Goal: Task Accomplishment & Management: Use online tool/utility

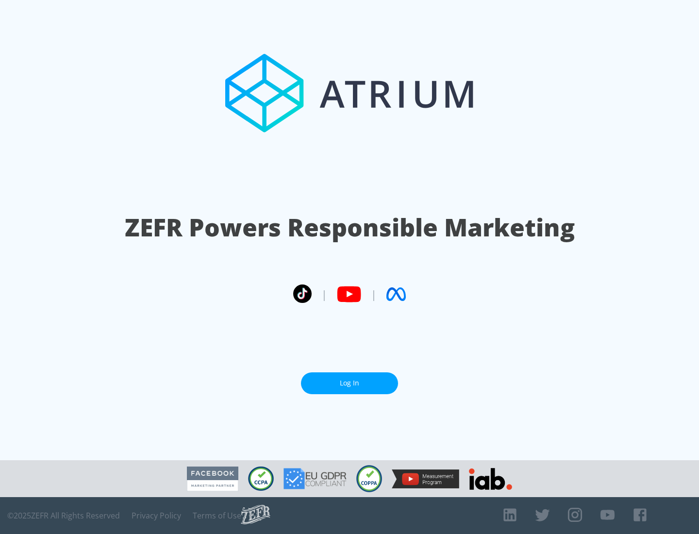
click at [350, 383] on link "Log In" at bounding box center [349, 384] width 97 height 22
